Goal: Task Accomplishment & Management: Complete application form

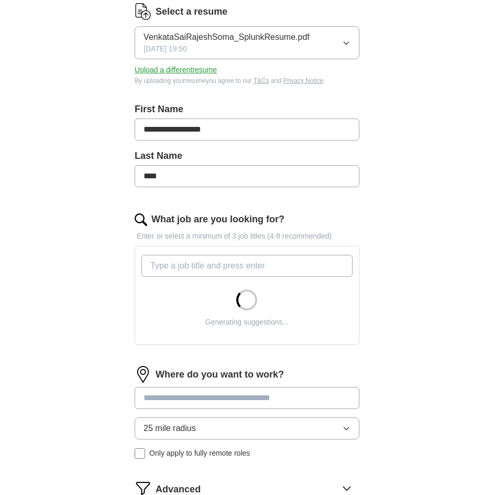
scroll to position [157, 0]
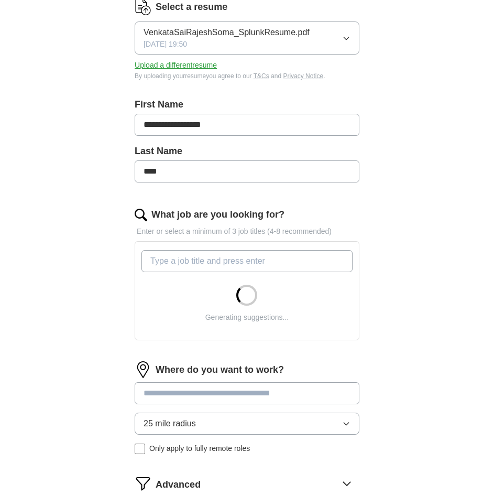
click at [230, 261] on input "What job are you looking for?" at bounding box center [247, 261] width 211 height 22
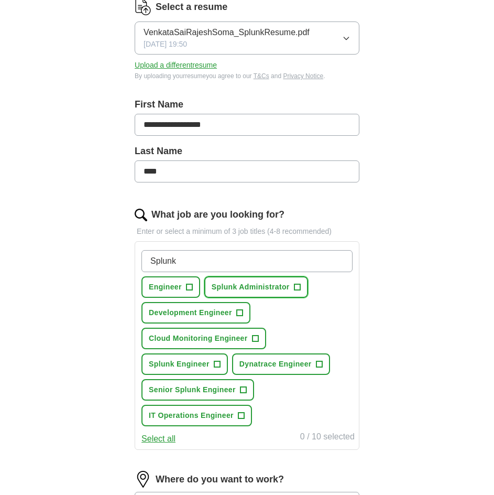
click at [265, 290] on span "Splunk Administrator" at bounding box center [251, 287] width 78 height 11
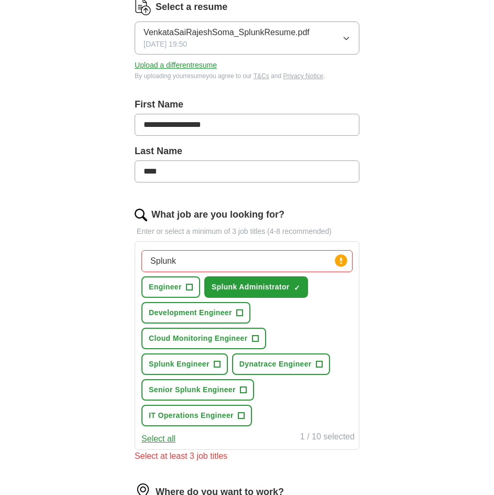
click at [201, 251] on div "Splunk Press return to add title Engineer + Splunk Administrator ✓ × Developmen…" at bounding box center [246, 338] width 215 height 185
click at [202, 258] on input "Splunk" at bounding box center [247, 261] width 211 height 22
type input "Splunk E"
click at [208, 362] on span "Splunk Engineer" at bounding box center [179, 364] width 61 height 11
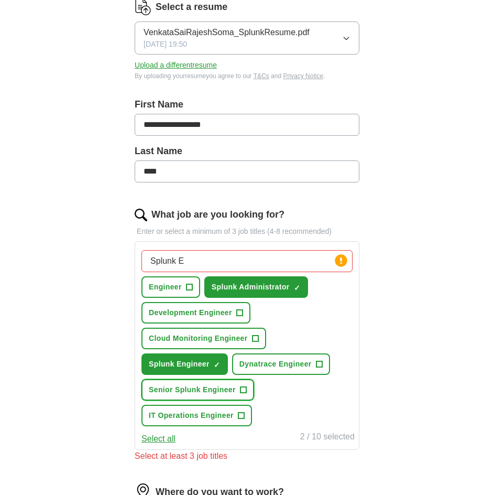
click at [235, 389] on span "Senior Splunk Engineer" at bounding box center [192, 389] width 87 height 11
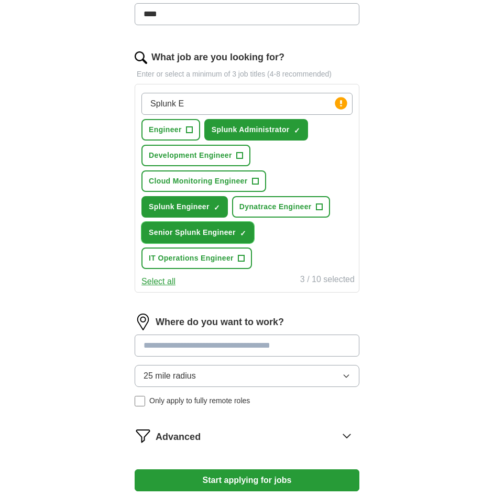
scroll to position [262, 0]
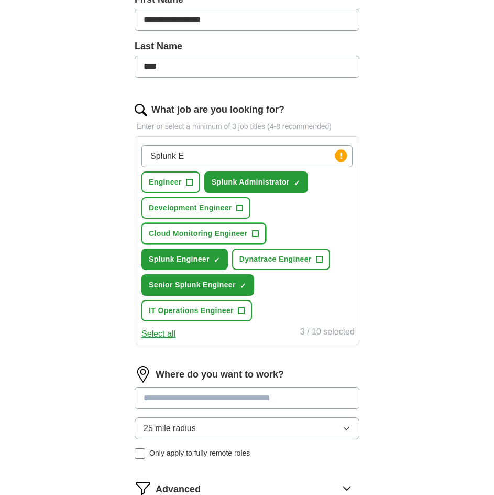
click at [230, 237] on span "Cloud Monitoring Engineer" at bounding box center [198, 233] width 99 height 11
click at [264, 395] on input at bounding box center [247, 398] width 225 height 22
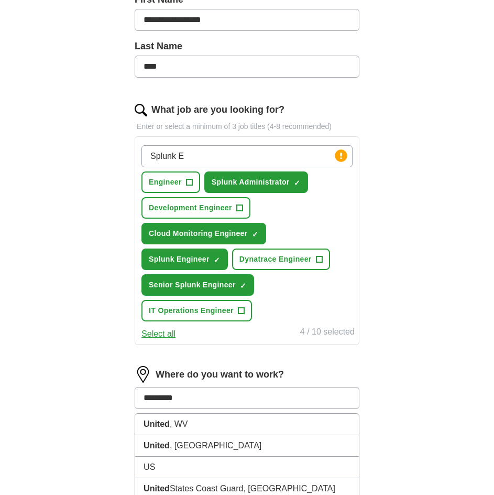
type input "**********"
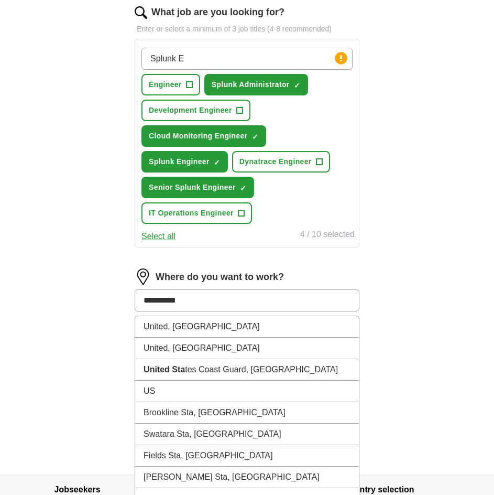
scroll to position [367, 0]
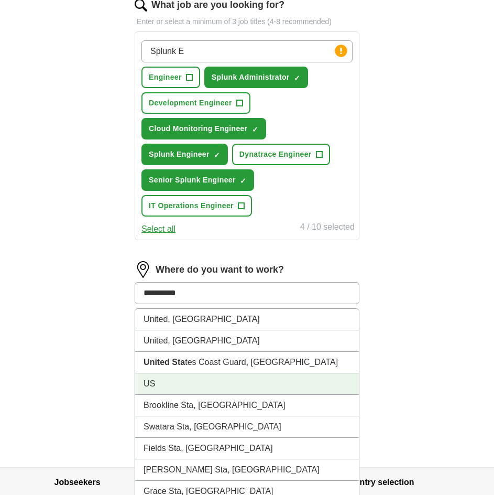
click at [229, 384] on li "US" at bounding box center [247, 383] width 224 height 21
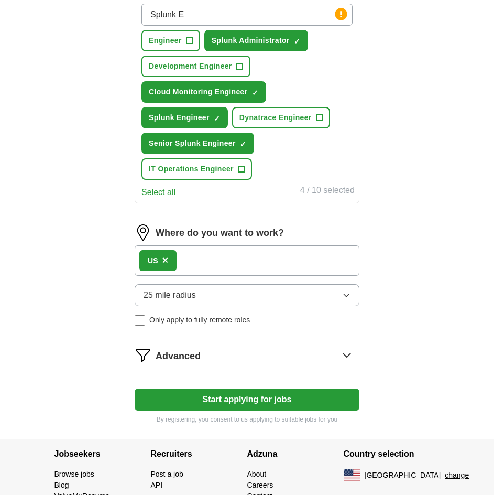
scroll to position [453, 0]
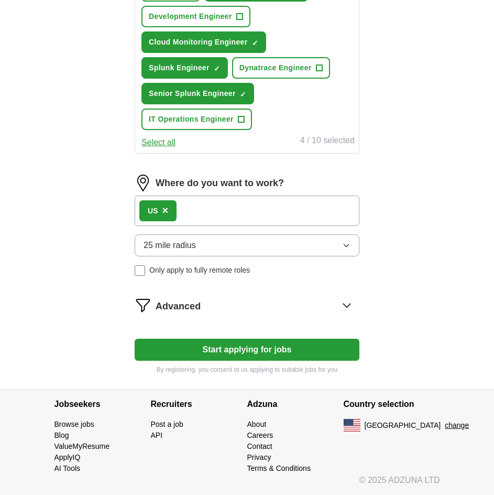
click at [230, 249] on button "25 mile radius" at bounding box center [247, 245] width 225 height 22
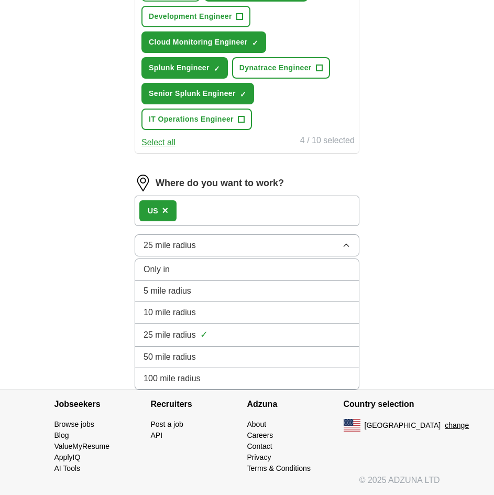
click at [222, 384] on div "100 mile radius" at bounding box center [247, 378] width 207 height 13
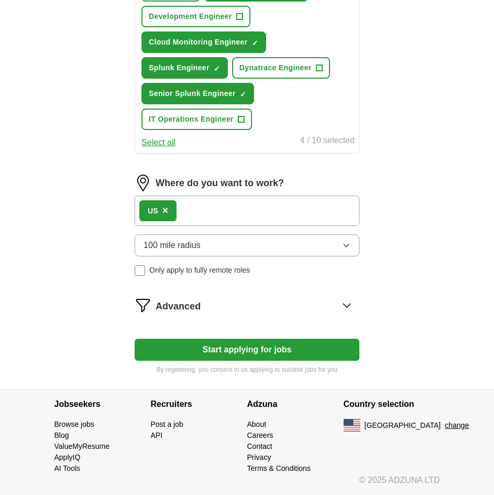
click at [229, 307] on div "Advanced" at bounding box center [258, 305] width 204 height 17
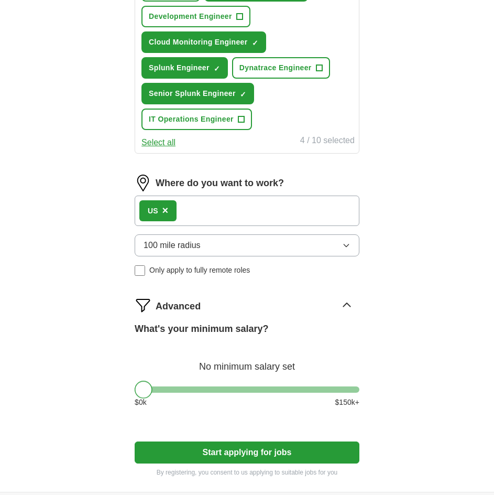
drag, startPoint x: 147, startPoint y: 387, endPoint x: 102, endPoint y: 403, distance: 48.2
click at [102, 403] on div "**********" at bounding box center [247, 64] width 302 height 854
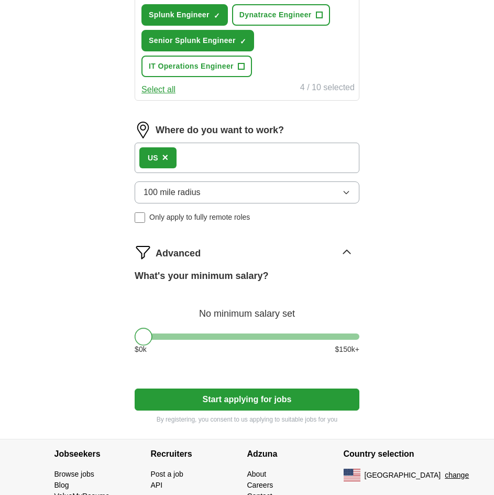
scroll to position [556, 0]
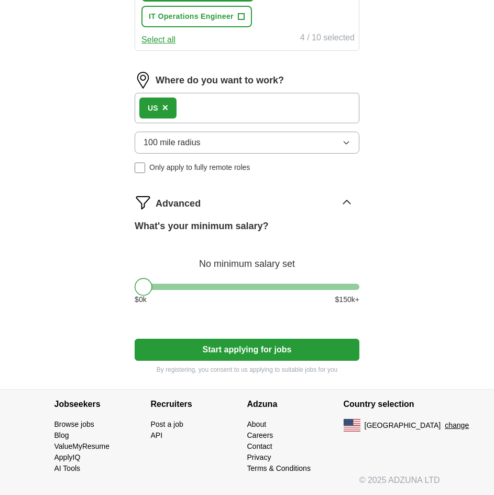
click at [255, 348] on button "Start applying for jobs" at bounding box center [247, 350] width 225 height 22
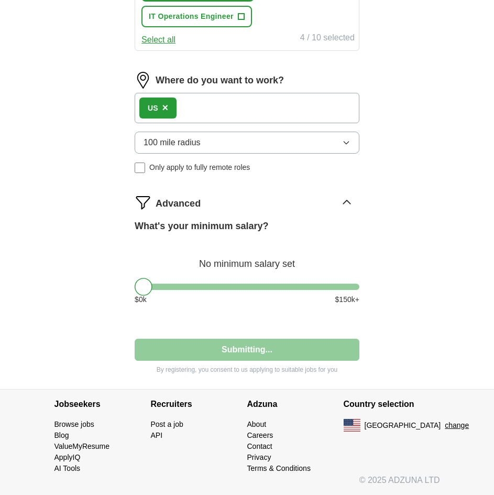
select select "**"
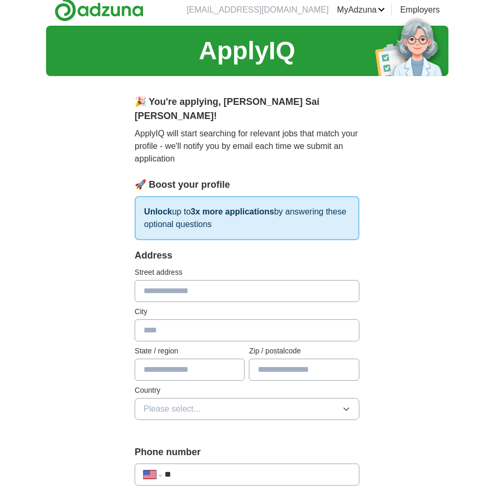
scroll to position [0, 0]
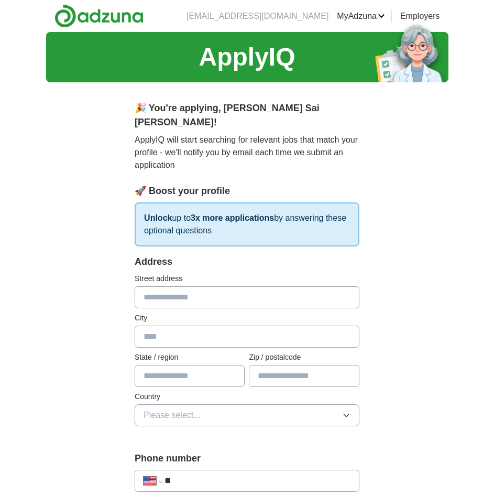
click at [229, 287] on input "text" at bounding box center [247, 297] width 225 height 22
type input "**********"
type input "*********"
type input "**"
type input "*****"
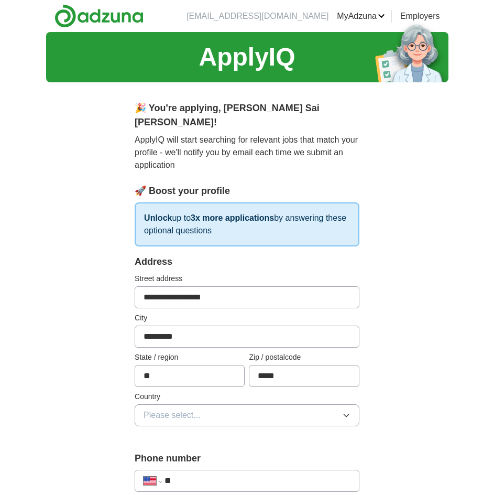
click at [207, 407] on button "Please select..." at bounding box center [247, 415] width 225 height 22
click at [197, 450] on li "[GEOGRAPHIC_DATA]" at bounding box center [247, 460] width 224 height 21
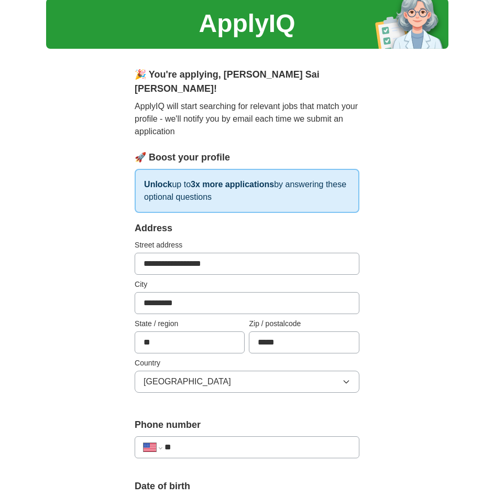
scroll to position [105, 0]
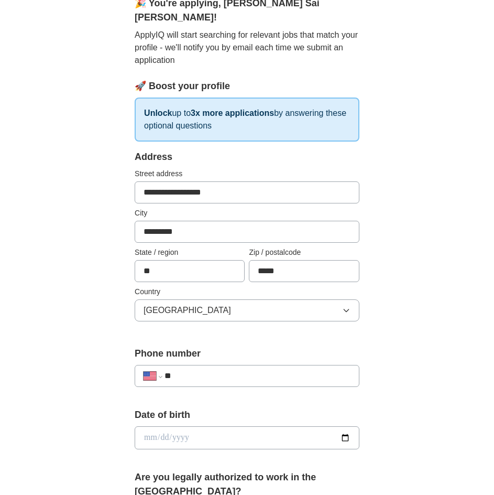
click at [278, 370] on input "**" at bounding box center [258, 376] width 186 height 13
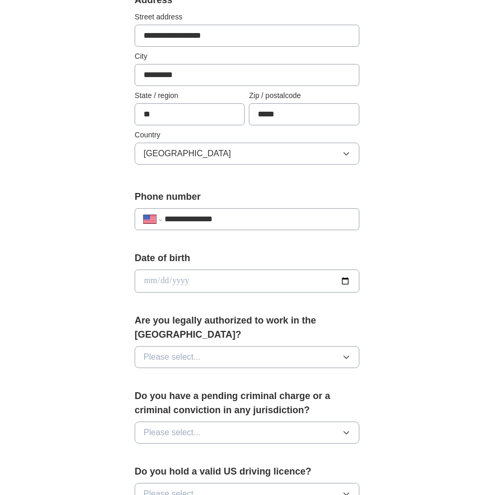
scroll to position [262, 0]
type input "**********"
click at [175, 269] on input "date" at bounding box center [247, 280] width 225 height 23
click at [343, 269] on input "date" at bounding box center [247, 280] width 225 height 23
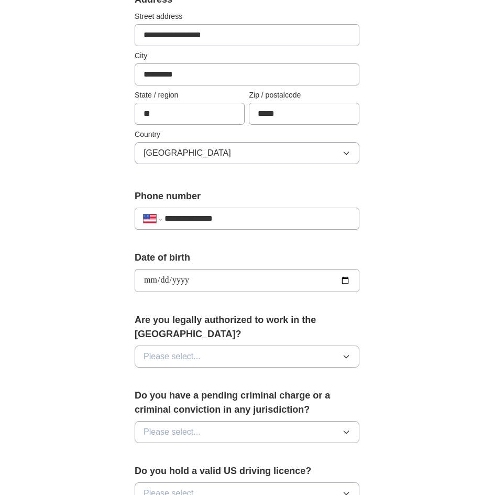
type input "**********"
click at [220, 345] on button "Please select..." at bounding box center [247, 356] width 225 height 22
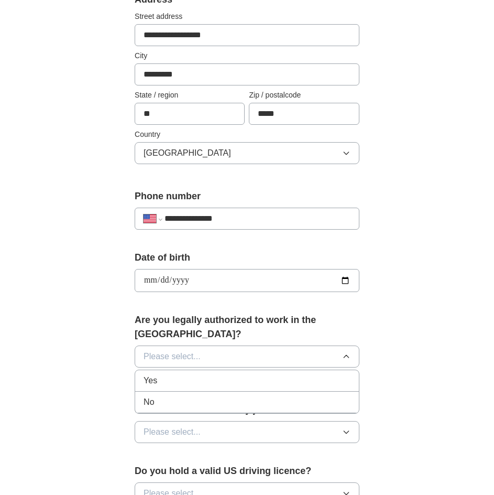
click at [194, 374] on div "Yes" at bounding box center [247, 380] width 207 height 13
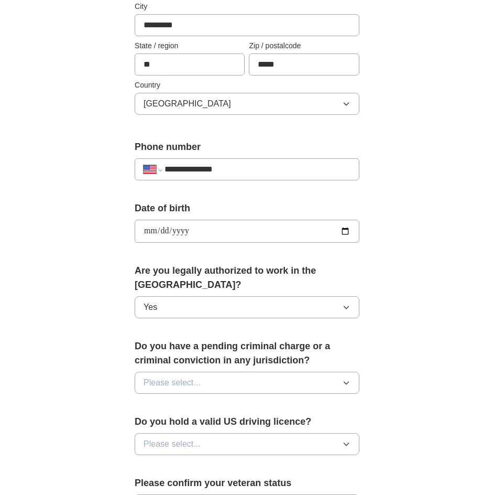
scroll to position [419, 0]
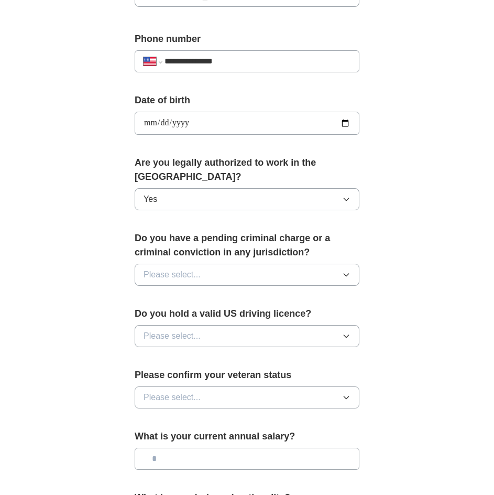
click at [262, 264] on button "Please select..." at bounding box center [247, 275] width 225 height 22
click at [205, 314] on div "No" at bounding box center [247, 320] width 207 height 13
click at [199, 325] on button "Please select..." at bounding box center [247, 336] width 225 height 22
click at [184, 350] on li "Yes" at bounding box center [247, 360] width 224 height 21
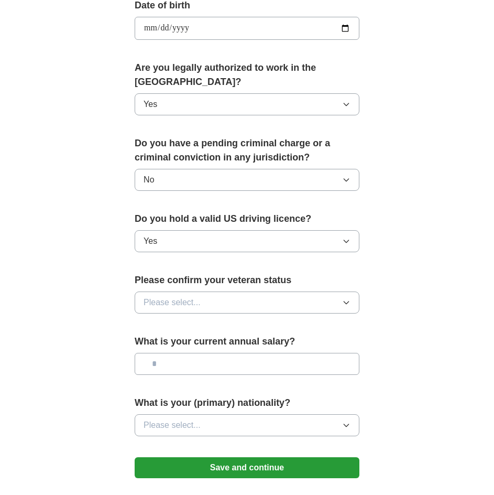
scroll to position [524, 0]
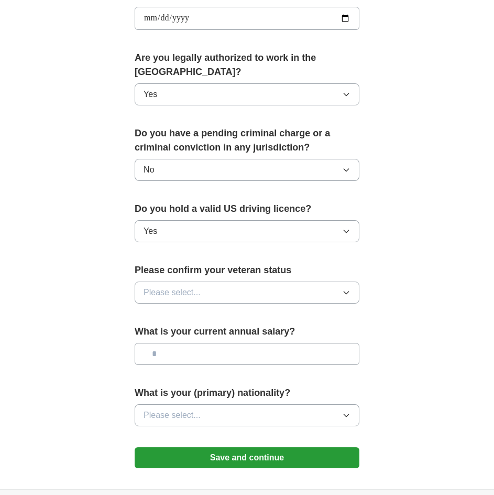
click at [234, 282] on button "Please select..." at bounding box center [247, 293] width 225 height 22
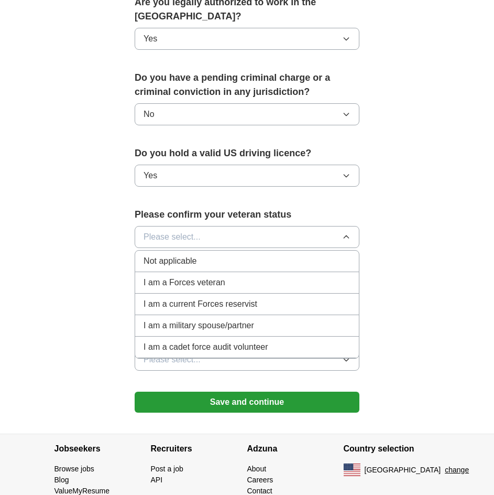
scroll to position [596, 0]
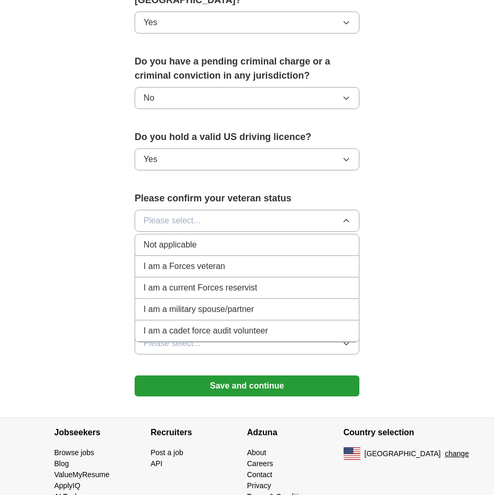
click at [250, 239] on div "Not applicable" at bounding box center [247, 245] width 207 height 13
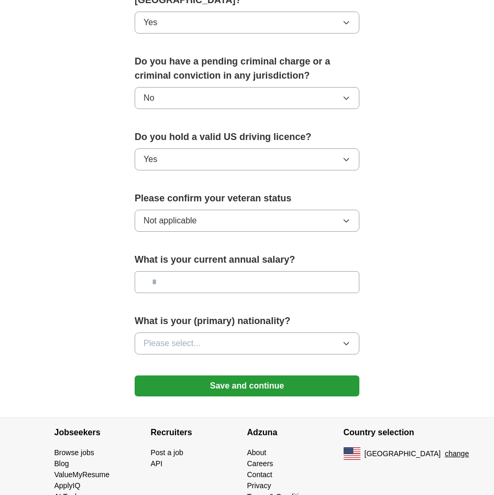
click at [240, 271] on input "text" at bounding box center [247, 282] width 225 height 22
type input "********"
click at [257, 332] on button "Please select..." at bounding box center [247, 343] width 225 height 22
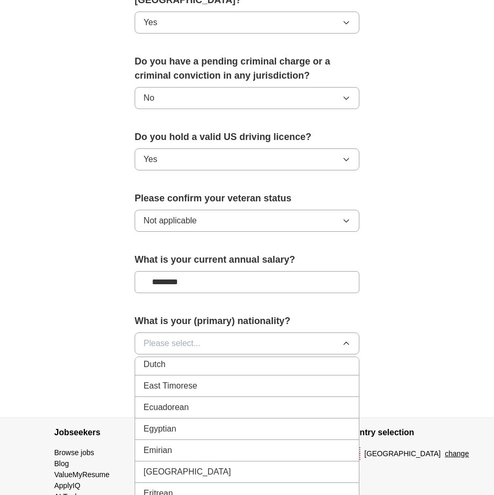
scroll to position [1101, 0]
click at [176, 332] on button "Please select..." at bounding box center [247, 343] width 225 height 22
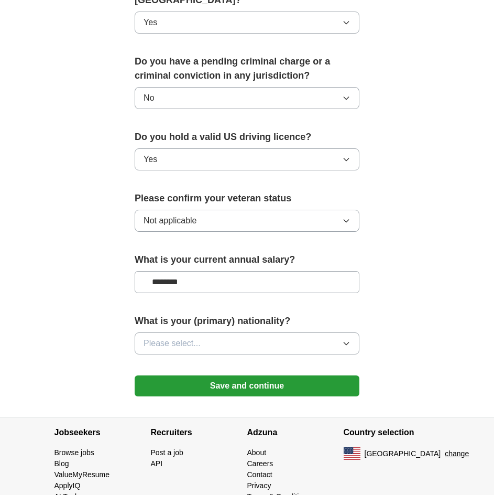
click at [188, 337] on span "Please select..." at bounding box center [172, 343] width 57 height 13
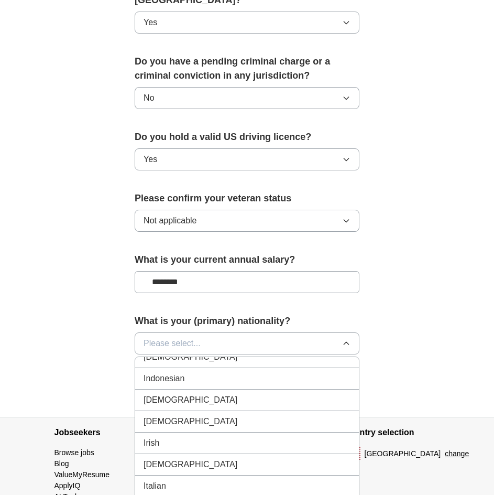
scroll to position [1677, 0]
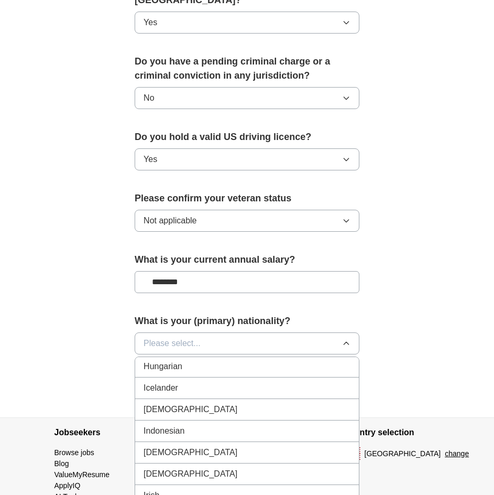
click at [187, 399] on li "[DEMOGRAPHIC_DATA]" at bounding box center [247, 409] width 224 height 21
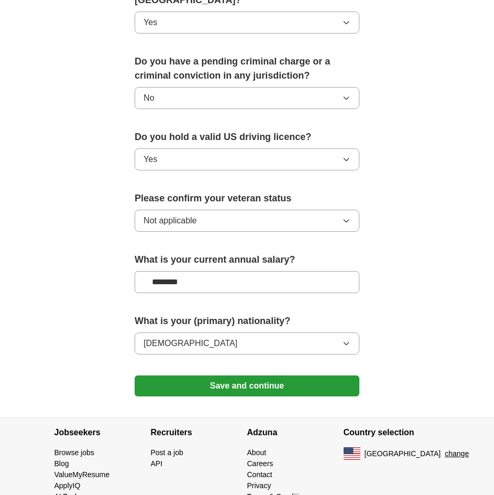
click at [220, 375] on button "Save and continue" at bounding box center [247, 385] width 225 height 21
